Goal: Task Accomplishment & Management: Manage account settings

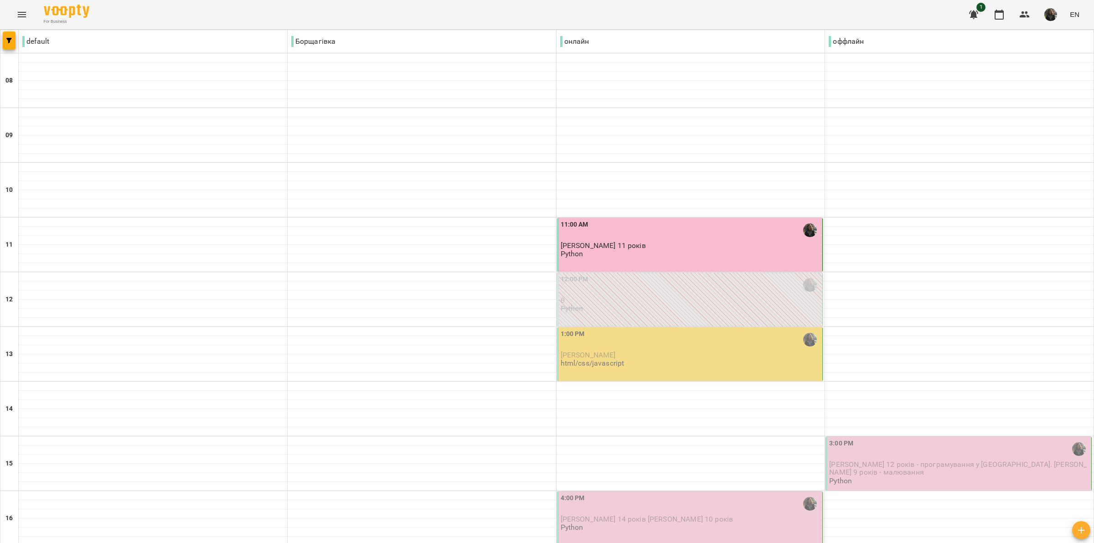
scroll to position [171, 0]
click at [731, 329] on div "1:00 PM" at bounding box center [691, 339] width 260 height 21
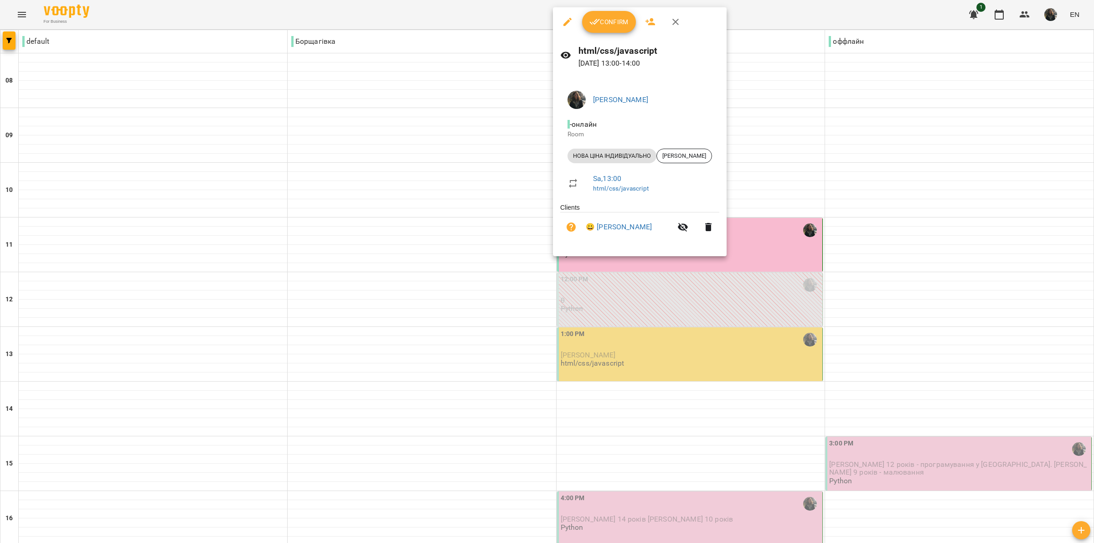
click at [602, 28] on button "Confirm" at bounding box center [609, 22] width 54 height 22
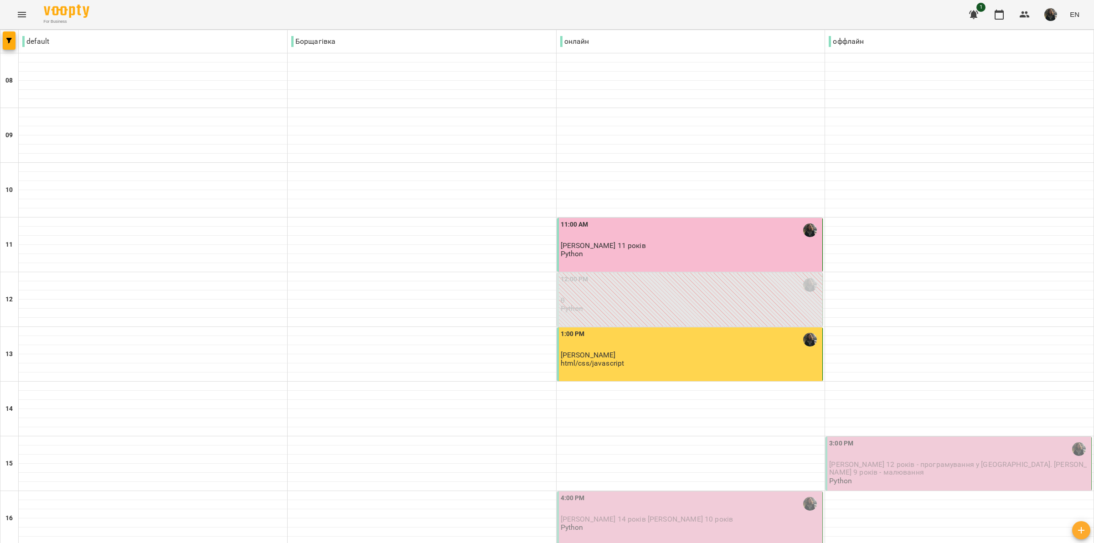
scroll to position [171, 0]
click at [864, 438] on div "3:00 PM" at bounding box center [959, 448] width 260 height 21
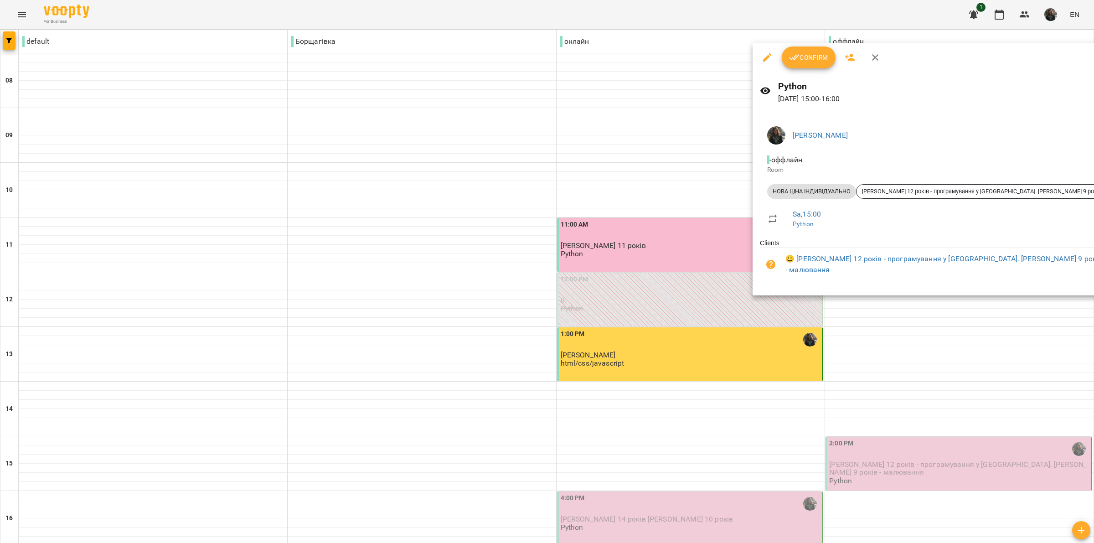
click at [796, 62] on icon "button" at bounding box center [794, 57] width 11 height 11
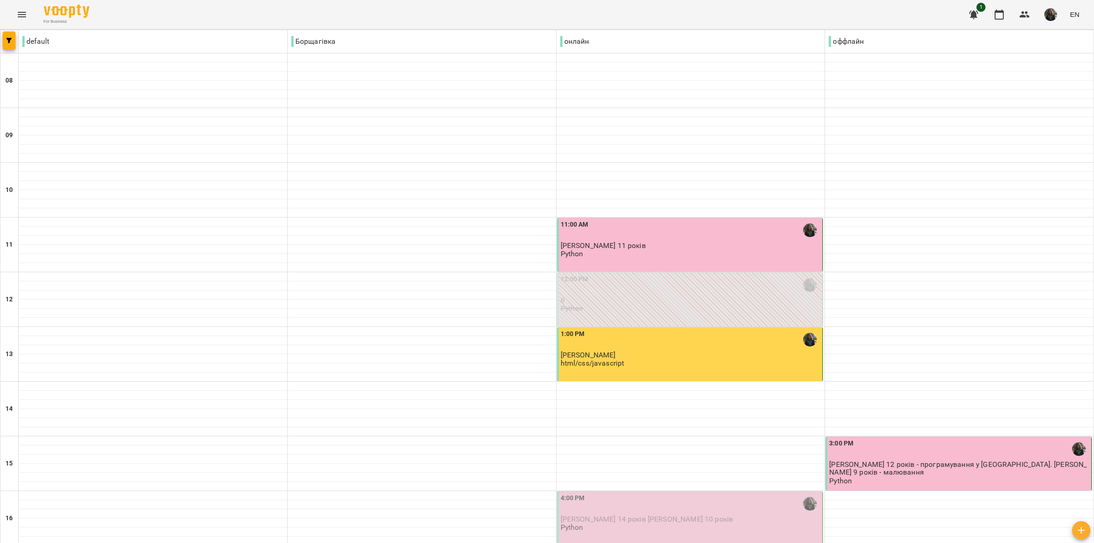
scroll to position [228, 0]
